Goal: Task Accomplishment & Management: Complete application form

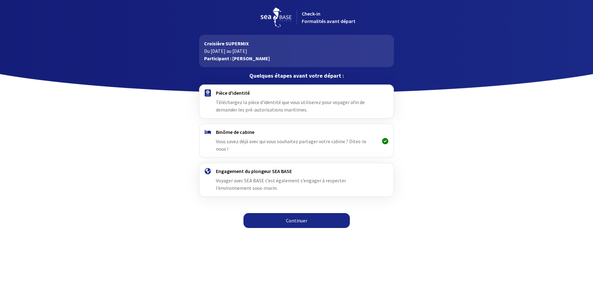
click at [250, 100] on span "Téléchargez la pièce d'identité que vous utiliserez pour voyager afin de demand…" at bounding box center [290, 106] width 149 height 14
drag, startPoint x: 250, startPoint y: 100, endPoint x: 250, endPoint y: 105, distance: 4.3
click at [250, 105] on span "Téléchargez la pièce d'identité que vous utiliserez pour voyager afin de demand…" at bounding box center [290, 106] width 149 height 14
click at [278, 140] on span "Vous savez déjà avec qui vous souhaitez partager votre cabine ? Dites-le nous !" at bounding box center [291, 145] width 150 height 14
click at [279, 141] on span "Vous savez déjà avec qui vous souhaitez partager votre cabine ? Dites-le nous !" at bounding box center [291, 145] width 150 height 14
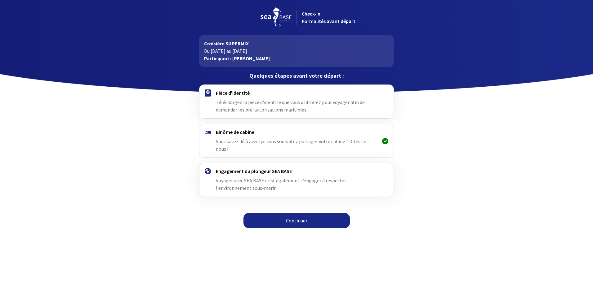
click at [384, 141] on icon at bounding box center [385, 141] width 6 height 0
click at [385, 141] on icon at bounding box center [385, 141] width 6 height 0
click at [306, 221] on div "Continuer" at bounding box center [296, 224] width 351 height 15
click at [247, 168] on h4 "Engagement du plongeur SEA BASE" at bounding box center [296, 171] width 161 height 6
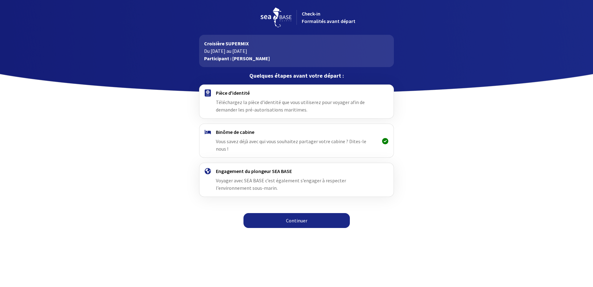
click at [264, 168] on div "Engagement du plongeur SEA BASE Voyager avec SEA BASE c’est également s’engager…" at bounding box center [296, 180] width 161 height 24
drag, startPoint x: 264, startPoint y: 168, endPoint x: 268, endPoint y: 177, distance: 10.4
click at [268, 177] on div "Engagement du plongeur SEA BASE Voyager avec SEA BASE c’est également s’engager…" at bounding box center [296, 180] width 161 height 24
drag, startPoint x: 268, startPoint y: 177, endPoint x: 257, endPoint y: 98, distance: 79.2
click at [257, 98] on div "Pièce d'identité Téléchargez la pièce d'identité que vous utiliserez pour voyag…" at bounding box center [296, 102] width 161 height 24
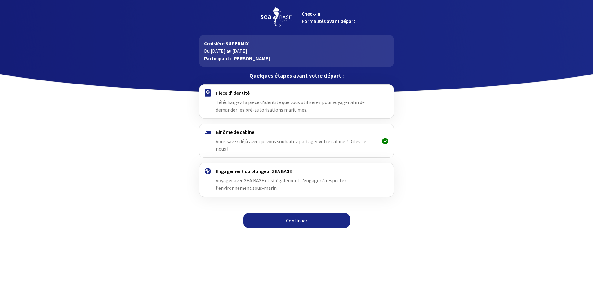
click at [252, 105] on span "Téléchargez la pièce d'identité que vous utiliserez pour voyager afin de demand…" at bounding box center [290, 106] width 149 height 14
click at [295, 213] on link "Continuer" at bounding box center [297, 220] width 106 height 15
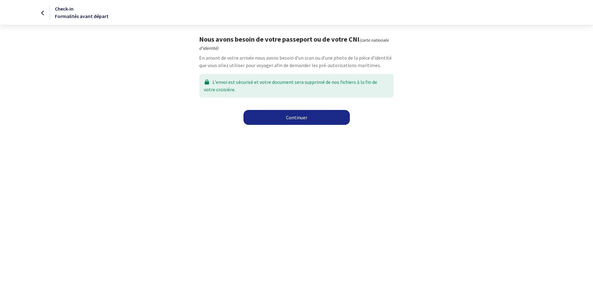
click at [300, 116] on link "Continuer" at bounding box center [297, 117] width 106 height 15
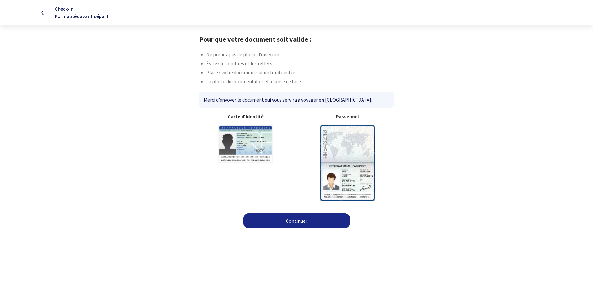
click at [376, 153] on div "Passeport" at bounding box center [348, 157] width 102 height 88
click at [334, 172] on img at bounding box center [347, 162] width 54 height 75
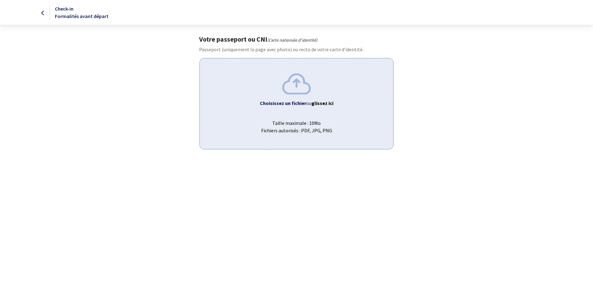
click at [339, 149] on html "Check-in Formalités avant départ Votre passeport ou CNI (Carte nationale d'iden…" at bounding box center [296, 74] width 593 height 149
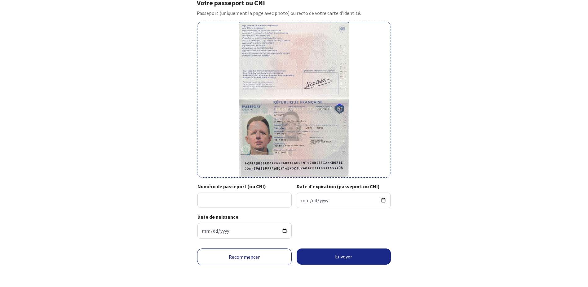
scroll to position [37, 0]
click at [218, 199] on input "Numéro de passeport (ou CNI)" at bounding box center [245, 199] width 94 height 15
type input "22HH79656"
click at [333, 196] on input "Date d'expiration (passeport ou CNI)" at bounding box center [344, 200] width 94 height 16
click at [308, 199] on input "Date d'expiration (passeport ou CNI)" at bounding box center [344, 200] width 94 height 16
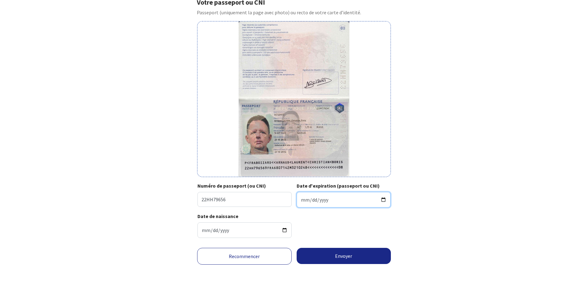
click at [298, 202] on input "Date d'expiration (passeport ou CNI)" at bounding box center [344, 200] width 94 height 16
click at [301, 199] on input "Date d'expiration (passeport ou CNI)" at bounding box center [344, 200] width 94 height 16
type input "2032-10-24"
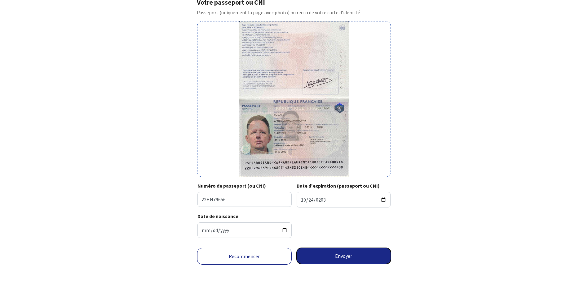
click at [351, 258] on button "Envoyer" at bounding box center [344, 256] width 95 height 16
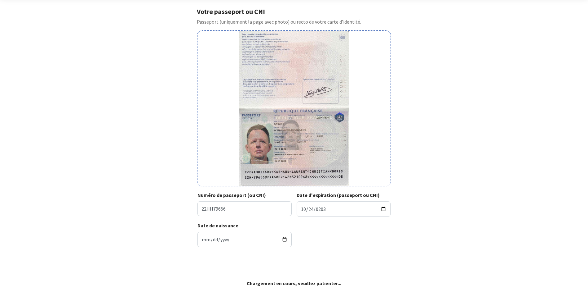
scroll to position [28, 0]
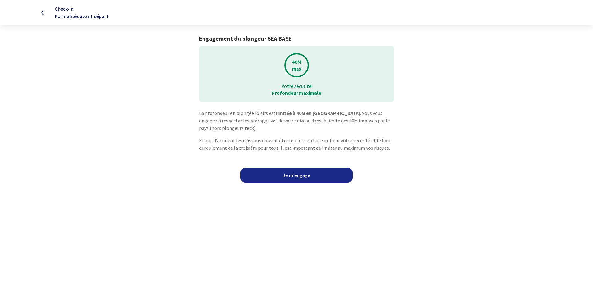
click at [298, 174] on link "Je m'engage" at bounding box center [296, 175] width 112 height 15
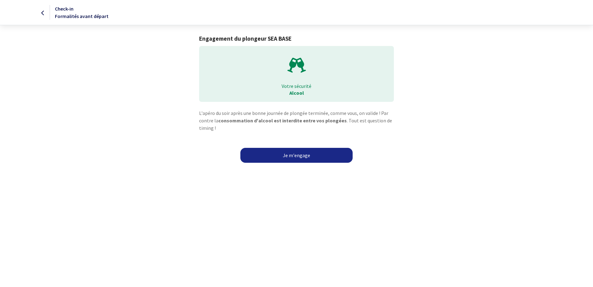
click at [305, 157] on link "Je m'engage" at bounding box center [296, 155] width 112 height 15
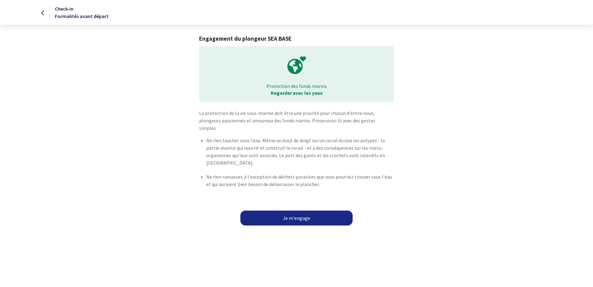
click at [297, 211] on link "Je m'engage" at bounding box center [296, 217] width 112 height 15
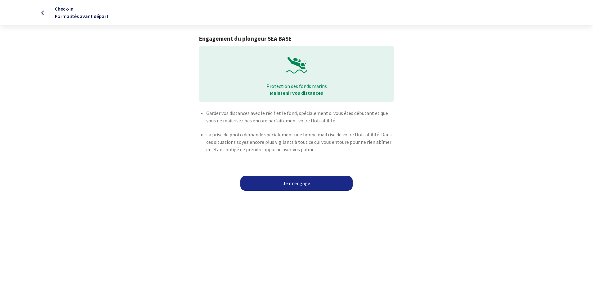
click at [294, 183] on link "Je m'engage" at bounding box center [296, 183] width 112 height 15
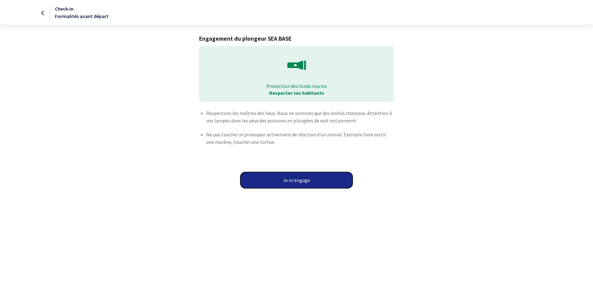
click at [298, 179] on button "Je m'engage" at bounding box center [296, 180] width 112 height 16
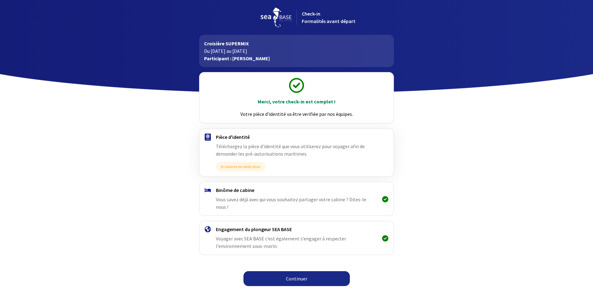
click at [310, 198] on span "Vous savez déjà avec qui vous souhaitez partager votre cabine ? Dites-le nous !" at bounding box center [291, 203] width 150 height 14
click at [315, 201] on span "Vous savez déjà avec qui vous souhaitez partager votre cabine ? Dites-le nous !" at bounding box center [291, 203] width 150 height 14
click at [366, 200] on span "Vous savez déjà avec qui vous souhaitez partager votre cabine ? Dites-le nous !" at bounding box center [291, 203] width 150 height 14
click at [301, 271] on link "Continuer" at bounding box center [297, 278] width 106 height 15
click at [294, 271] on link "Continuer" at bounding box center [297, 278] width 106 height 15
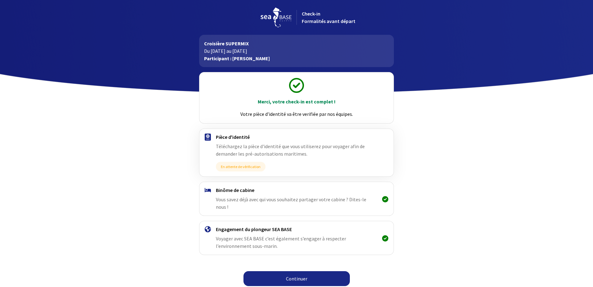
click at [297, 273] on link "Continuer" at bounding box center [297, 278] width 106 height 15
click at [302, 274] on link "Continuer" at bounding box center [297, 278] width 106 height 15
click at [301, 271] on link "Continuer" at bounding box center [297, 278] width 106 height 15
drag, startPoint x: 0, startPoint y: 0, endPoint x: 301, endPoint y: 269, distance: 403.6
click at [301, 271] on link "Continuer" at bounding box center [297, 278] width 106 height 15
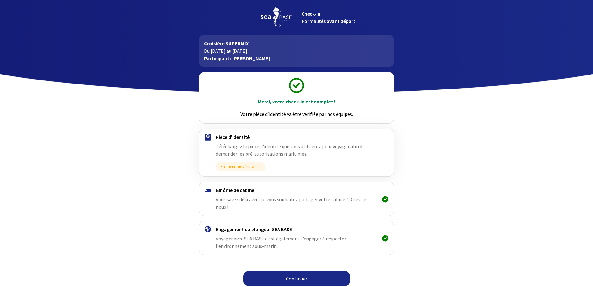
click at [295, 271] on link "Continuer" at bounding box center [297, 278] width 106 height 15
click at [296, 271] on link "Continuer" at bounding box center [297, 278] width 106 height 15
click at [241, 168] on span "En attente de vérification" at bounding box center [241, 167] width 50 height 10
click at [248, 167] on span "En attente de vérification" at bounding box center [241, 167] width 50 height 10
drag, startPoint x: 248, startPoint y: 167, endPoint x: 251, endPoint y: 162, distance: 5.9
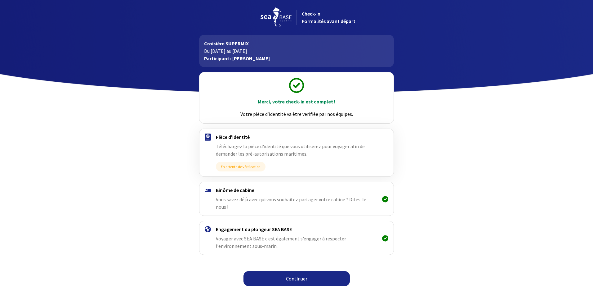
click at [251, 162] on span "En attente de vérification" at bounding box center [241, 167] width 50 height 10
click at [249, 149] on span "Téléchargez la pièce d'identité que vous utiliserez pour voyager afin de demand…" at bounding box center [290, 150] width 149 height 14
click at [250, 144] on span "Téléchargez la pièce d'identité que vous utiliserez pour voyager afin de demand…" at bounding box center [290, 150] width 149 height 14
click at [250, 142] on div "Pièce d'identité Téléchargez la pièce d'identité que vous utiliserez pour voyag…" at bounding box center [296, 153] width 161 height 38
click at [237, 132] on div "Pièce d'identité Téléchargez la pièce d'identité que vous utiliserez pour voyag…" at bounding box center [296, 152] width 194 height 47
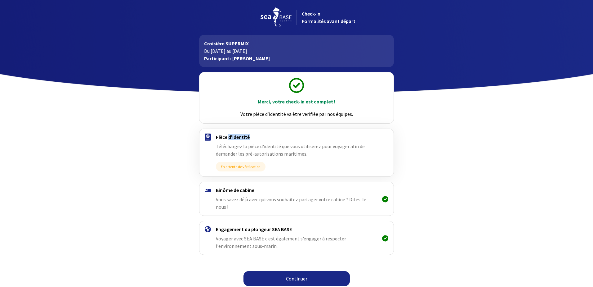
click at [239, 141] on div "Pièce d'identité Téléchargez la pièce d'identité que vous utiliserez pour voyag…" at bounding box center [296, 152] width 194 height 47
click at [248, 152] on span "Téléchargez la pièce d'identité que vous utiliserez pour voyager afin de demand…" at bounding box center [290, 150] width 149 height 14
click at [293, 271] on link "Continuer" at bounding box center [297, 278] width 106 height 15
click at [294, 271] on link "Continuer" at bounding box center [297, 278] width 106 height 15
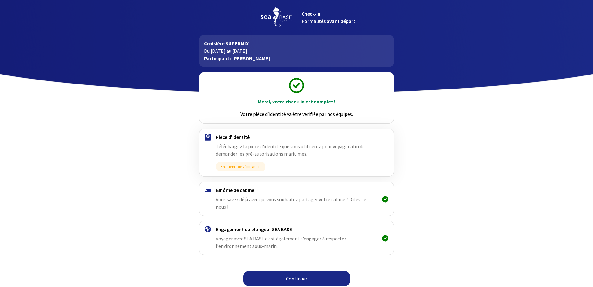
click at [295, 271] on link "Continuer" at bounding box center [297, 278] width 106 height 15
click at [296, 271] on link "Continuer" at bounding box center [297, 278] width 106 height 15
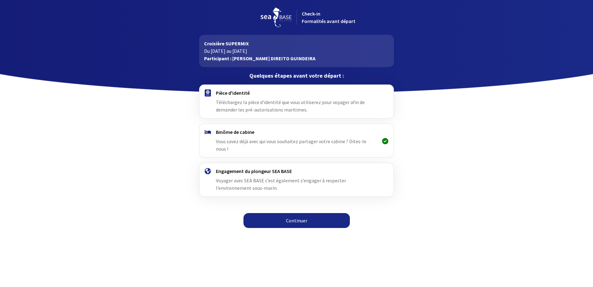
click at [297, 213] on link "Continuer" at bounding box center [297, 220] width 106 height 15
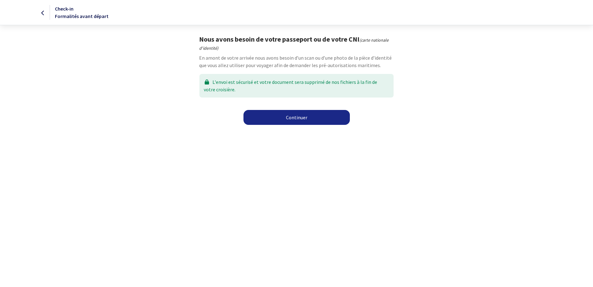
click at [297, 117] on link "Continuer" at bounding box center [297, 117] width 106 height 15
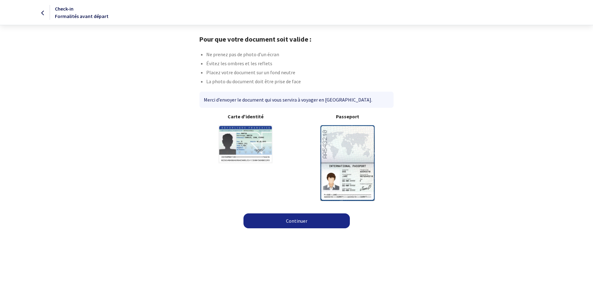
click at [303, 223] on link "Continuer" at bounding box center [297, 220] width 106 height 15
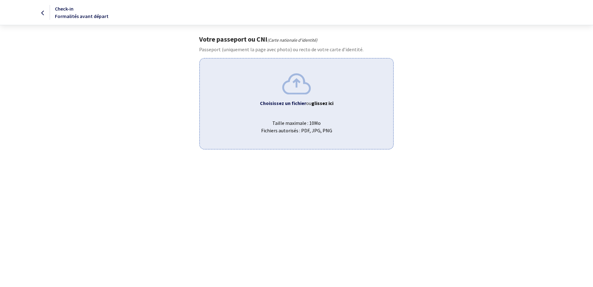
click at [290, 89] on img at bounding box center [296, 83] width 29 height 21
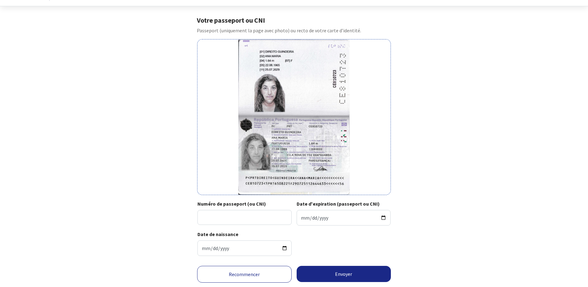
scroll to position [37, 0]
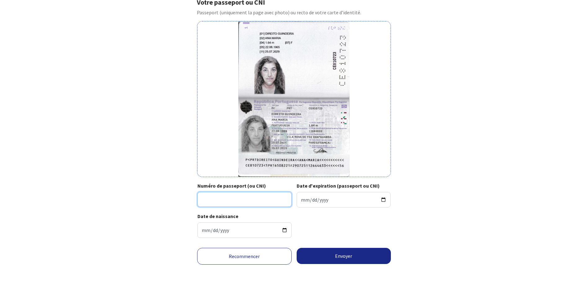
click at [227, 198] on input "Numéro de passeport (ou CNI)" at bounding box center [245, 199] width 94 height 15
click at [225, 201] on input "Numéro de passeport (ou CNI)" at bounding box center [245, 199] width 94 height 15
paste input "CE810723"
type input "CE810723"
click at [301, 200] on input "Date d'expiration (passeport ou CNI)" at bounding box center [344, 200] width 94 height 16
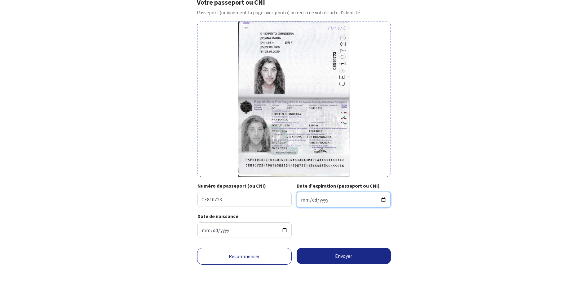
click at [303, 201] on input "Date d'expiration (passeport ou CNI)" at bounding box center [344, 200] width 94 height 16
type input "2029-07-25"
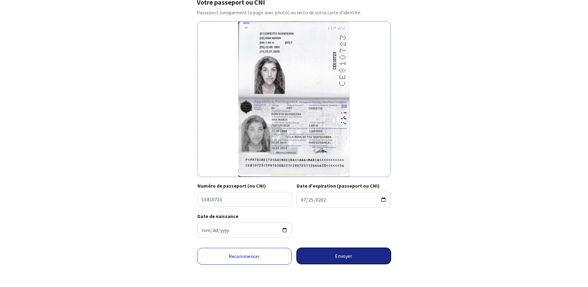
click at [344, 256] on button "Envoyer" at bounding box center [344, 256] width 95 height 16
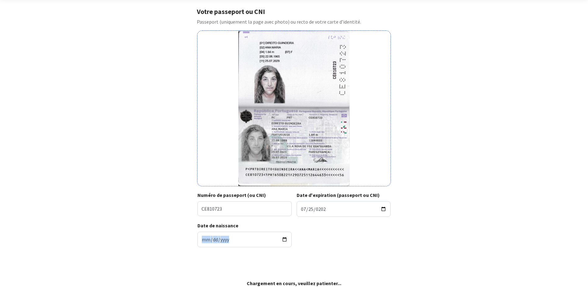
click at [345, 256] on div "Recommencer Envoyer" at bounding box center [294, 265] width 351 height 27
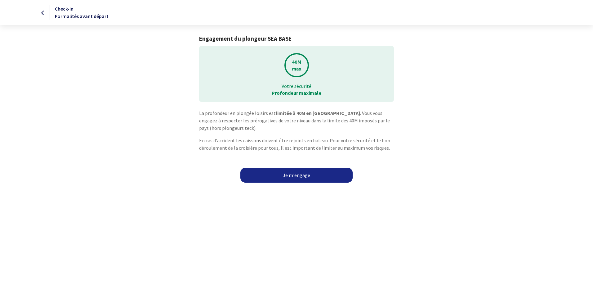
click at [299, 176] on link "Je m'engage" at bounding box center [296, 175] width 112 height 15
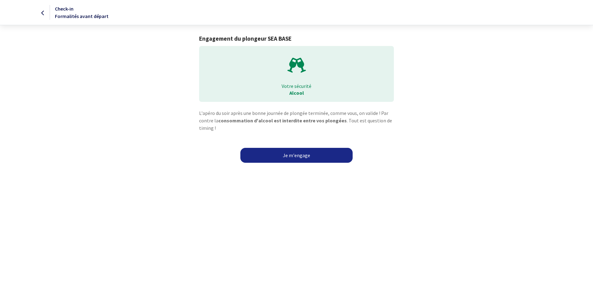
click at [296, 159] on link "Je m'engage" at bounding box center [296, 155] width 112 height 15
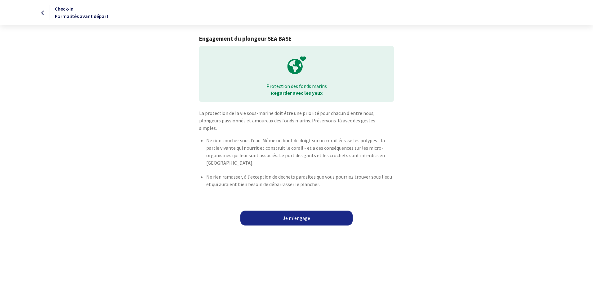
click at [302, 212] on link "Je m'engage" at bounding box center [296, 217] width 112 height 15
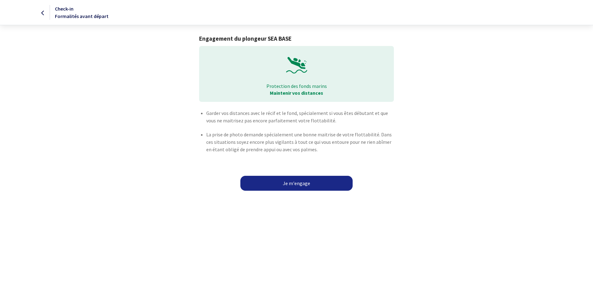
click at [298, 184] on link "Je m'engage" at bounding box center [296, 183] width 112 height 15
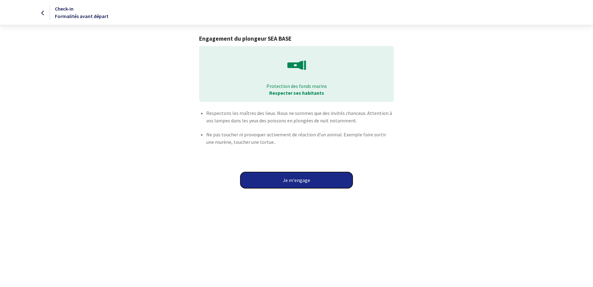
click at [299, 181] on button "Je m'engage" at bounding box center [296, 180] width 112 height 16
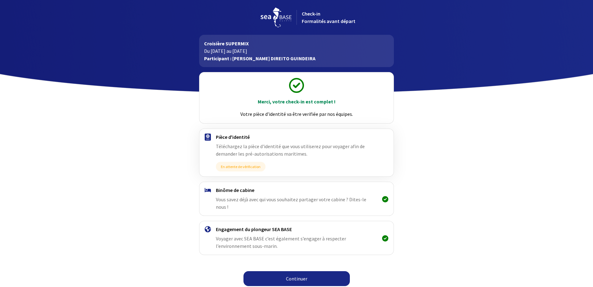
click at [302, 271] on link "Continuer" at bounding box center [297, 278] width 106 height 15
click at [300, 271] on link "Continuer" at bounding box center [297, 278] width 106 height 15
click at [297, 272] on link "Continuer" at bounding box center [297, 278] width 106 height 15
click at [300, 271] on link "Continuer" at bounding box center [297, 278] width 106 height 15
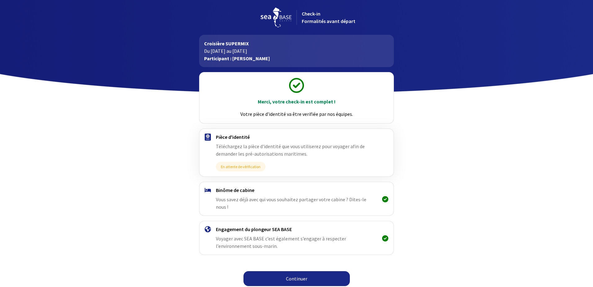
click at [301, 271] on link "Continuer" at bounding box center [297, 278] width 106 height 15
